Goal: Find specific page/section

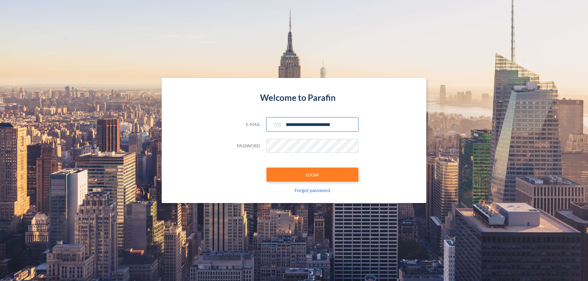
type input "**********"
click at [312, 175] on button "LOGIN" at bounding box center [312, 175] width 92 height 14
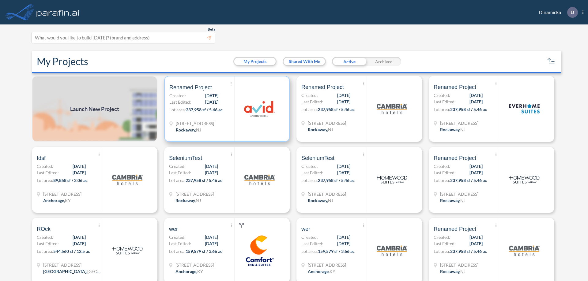
scroll to position [2, 0]
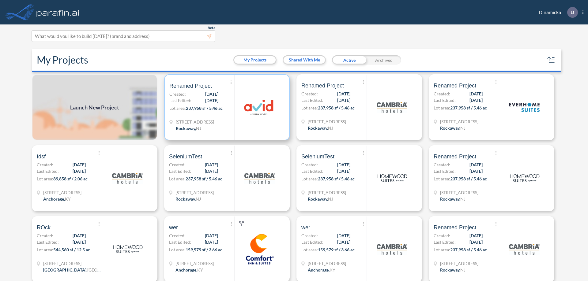
click at [226, 107] on p "Lot area: 237,958 sf / 5.46 ac" at bounding box center [201, 109] width 65 height 9
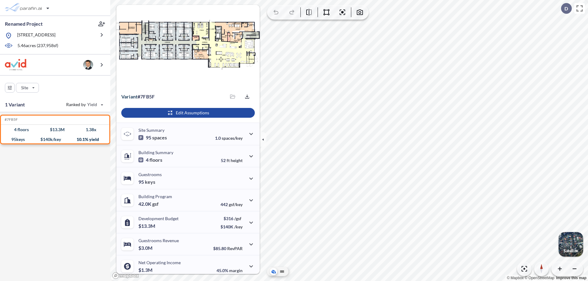
scroll to position [25, 0]
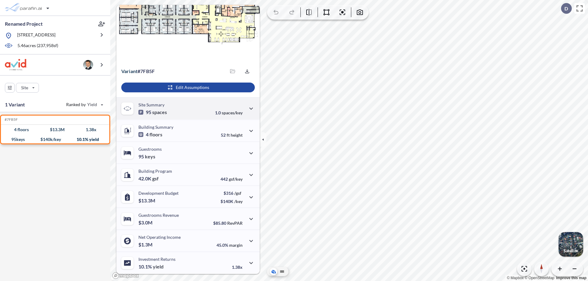
click at [187, 108] on div "Site Summary 95 spaces 1.0 spaces/key" at bounding box center [187, 108] width 143 height 22
